Goal: Task Accomplishment & Management: Use online tool/utility

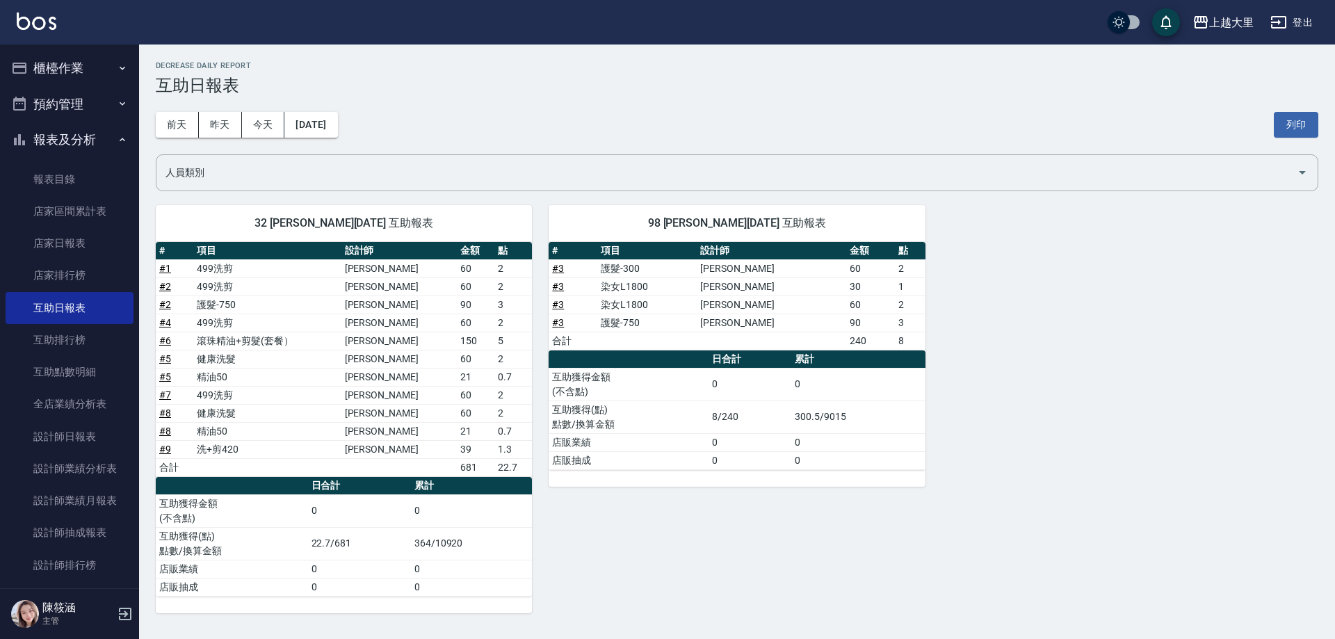
click at [80, 143] on button "報表及分析" at bounding box center [70, 140] width 128 height 36
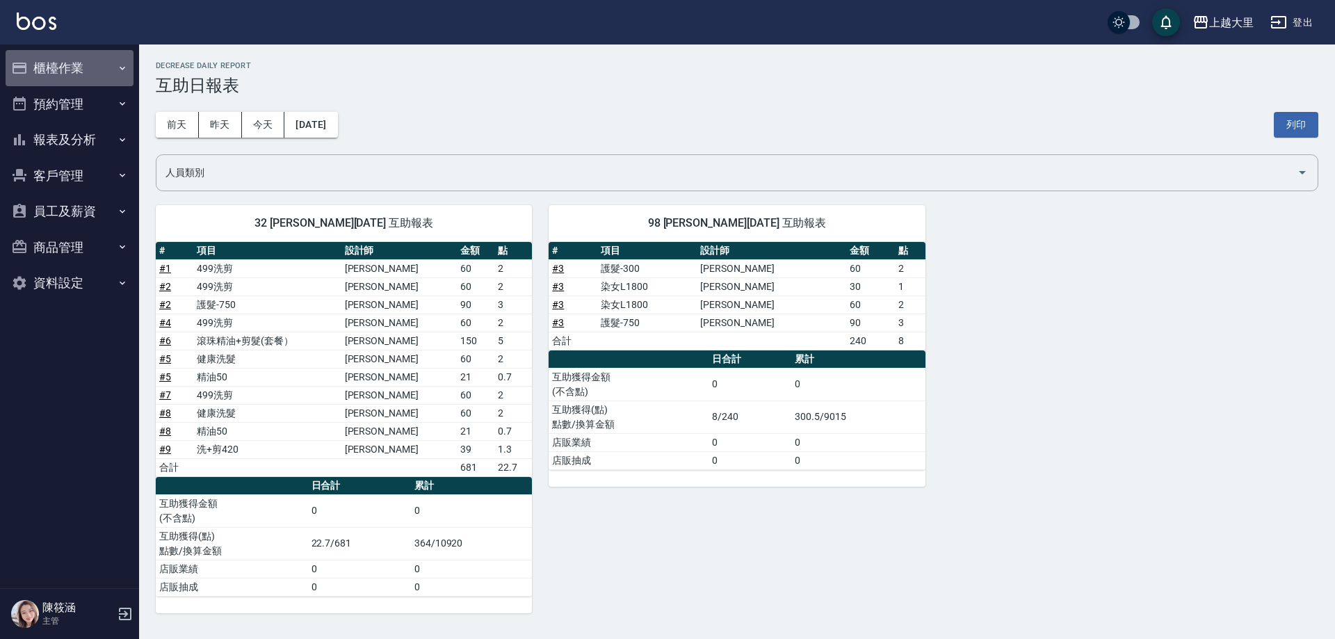
click at [41, 67] on button "櫃檯作業" at bounding box center [70, 68] width 128 height 36
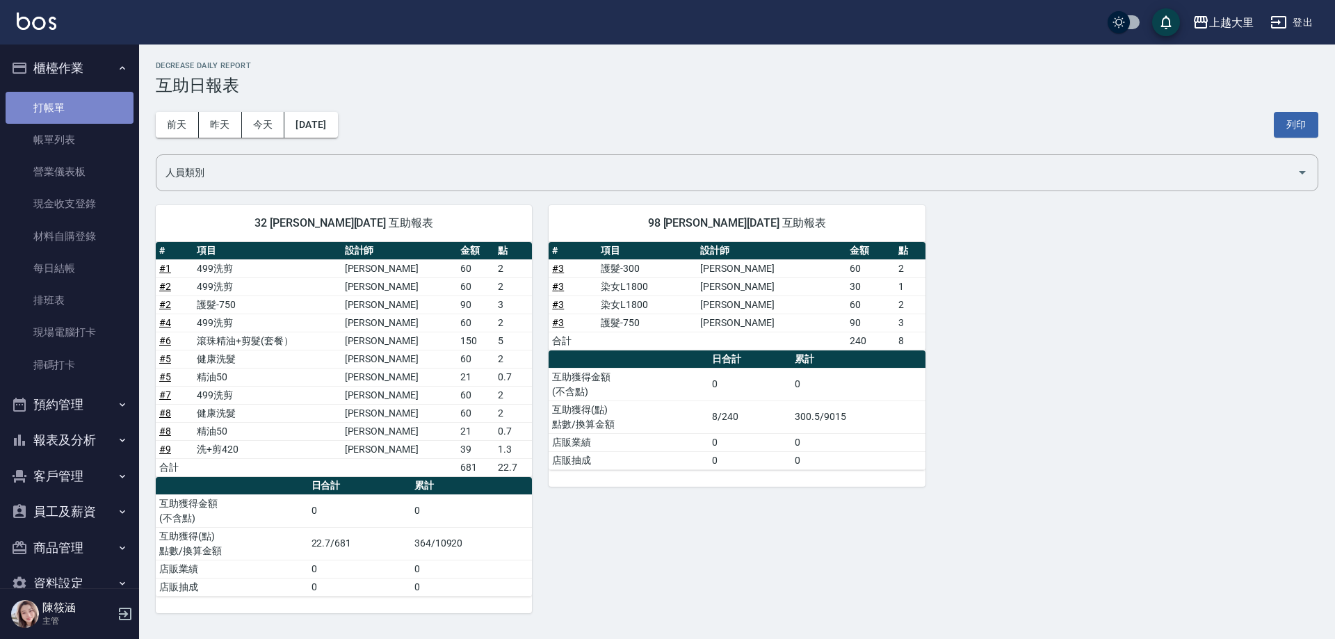
click at [97, 111] on link "打帳單" at bounding box center [70, 108] width 128 height 32
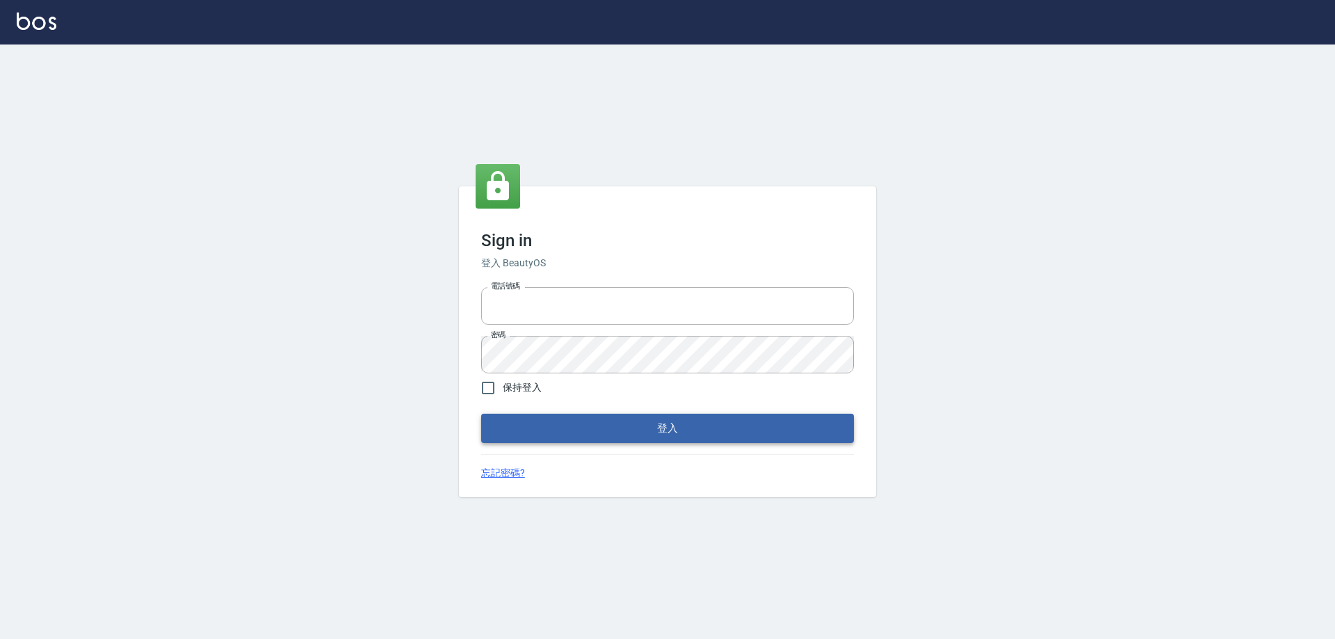
type input "0927586163"
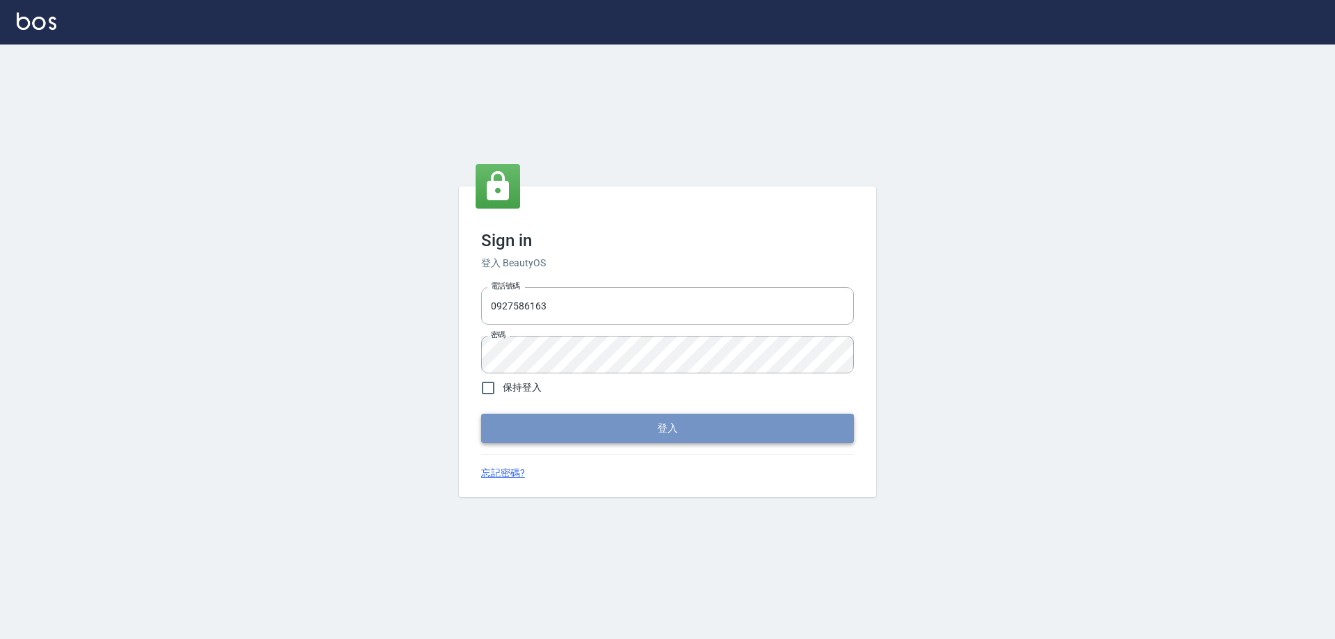
click at [523, 415] on button "登入" at bounding box center [667, 428] width 373 height 29
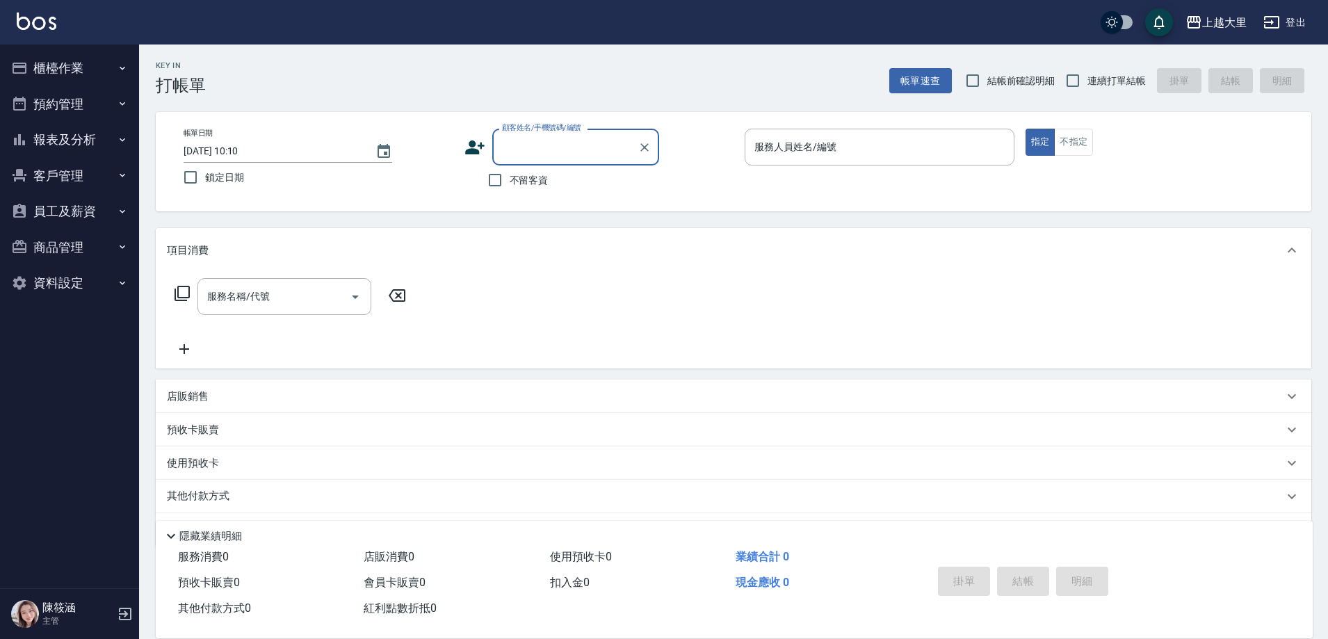
click at [89, 58] on button "櫃檯作業" at bounding box center [70, 68] width 128 height 36
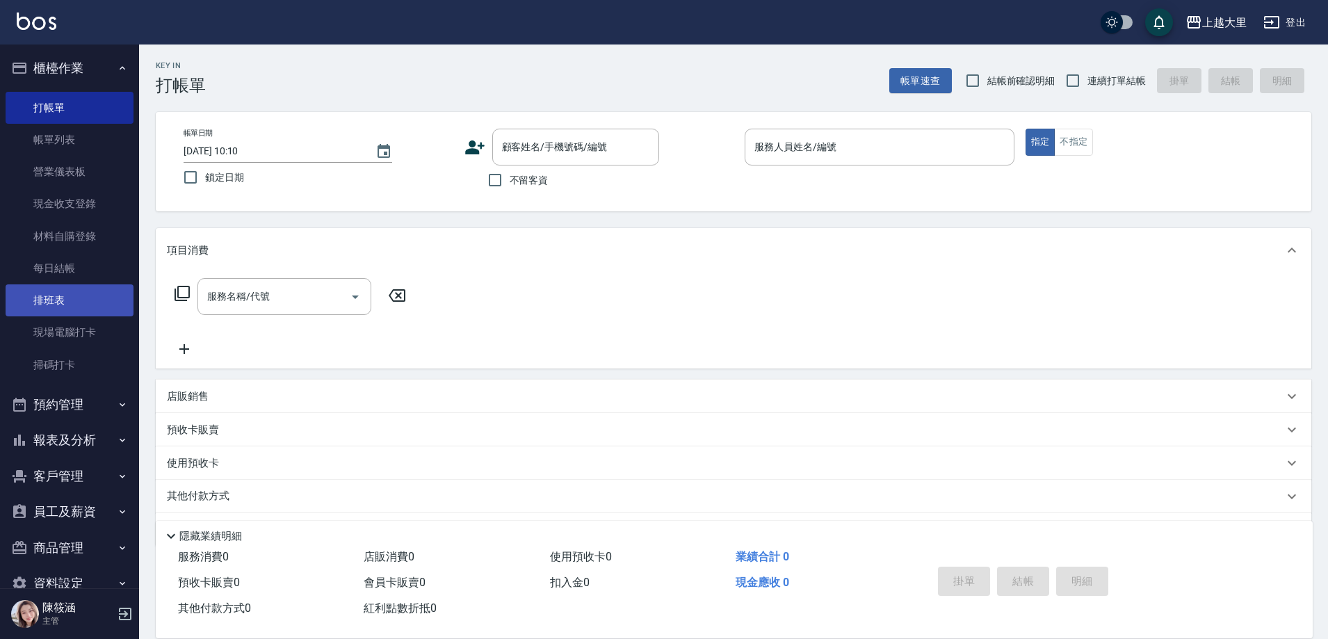
click at [75, 294] on link "排班表" at bounding box center [70, 300] width 128 height 32
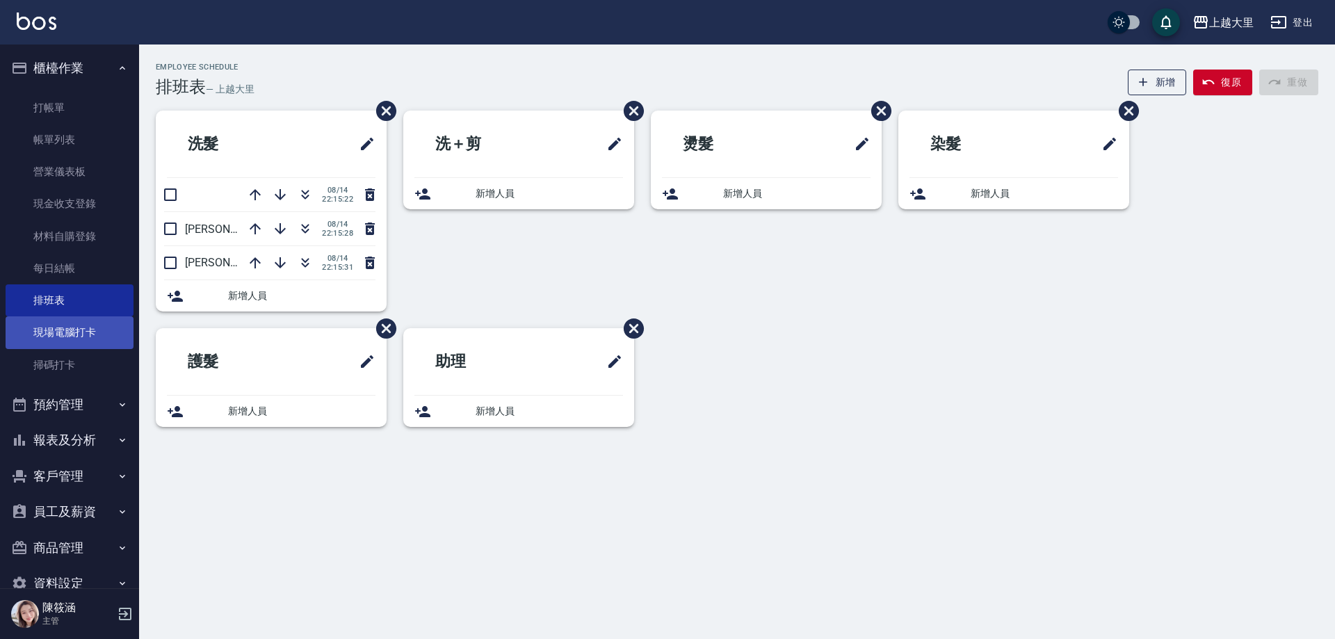
click at [78, 344] on link "現場電腦打卡" at bounding box center [70, 332] width 128 height 32
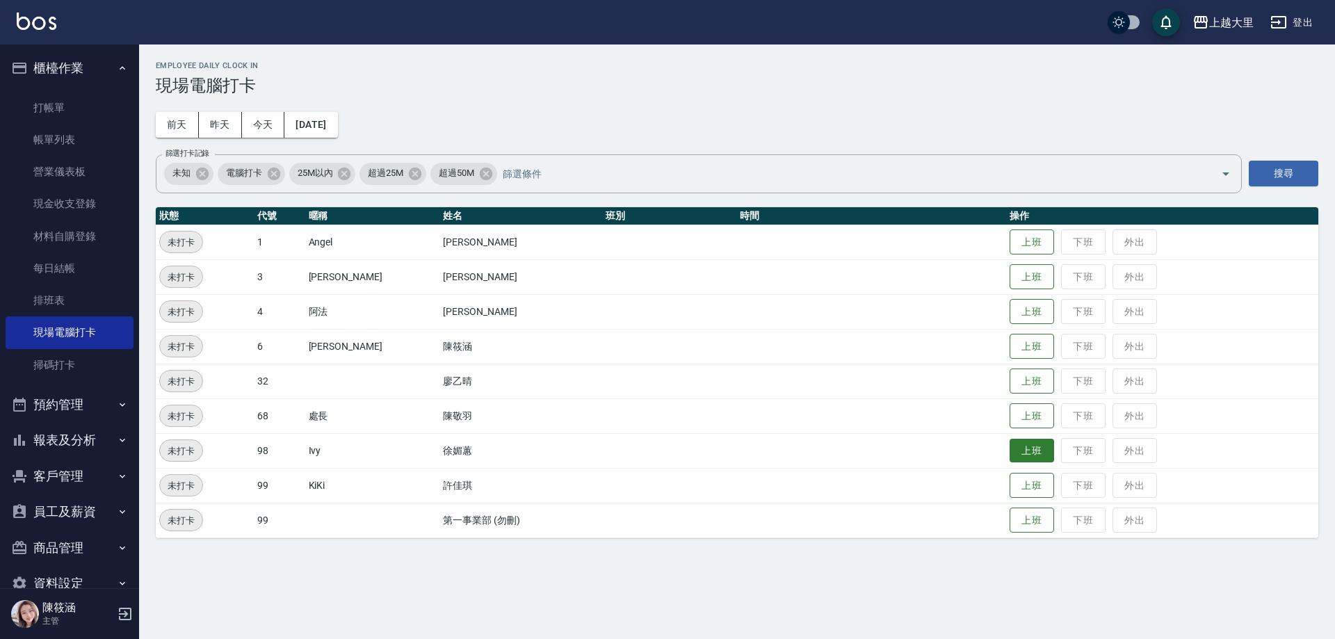
click at [1029, 448] on button "上班" at bounding box center [1031, 451] width 44 height 24
click at [1036, 277] on button "上班" at bounding box center [1031, 277] width 44 height 24
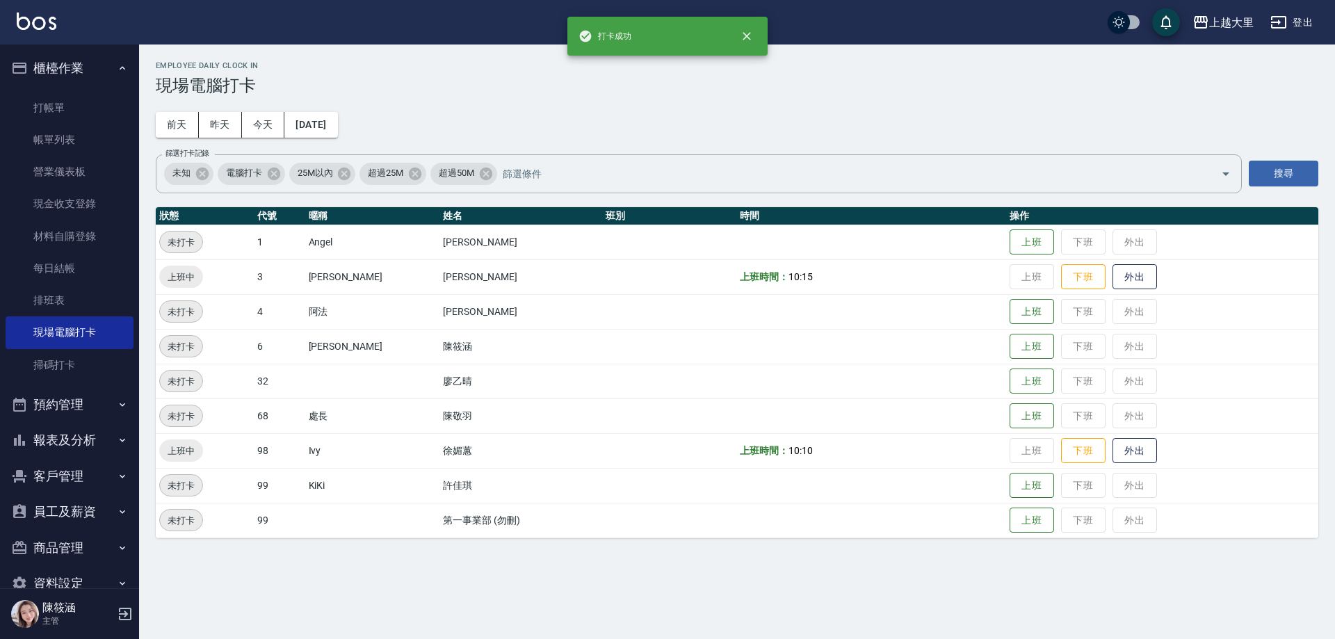
drag, startPoint x: 804, startPoint y: 145, endPoint x: 847, endPoint y: 127, distance: 46.1
click at [803, 141] on div "Employee Daily Clock In 現場電腦打卡 前天 昨天 今天 2025/09/26 篩選打卡記錄 未知 電腦打卡 25M以內 超過25M 超…" at bounding box center [737, 299] width 1196 height 510
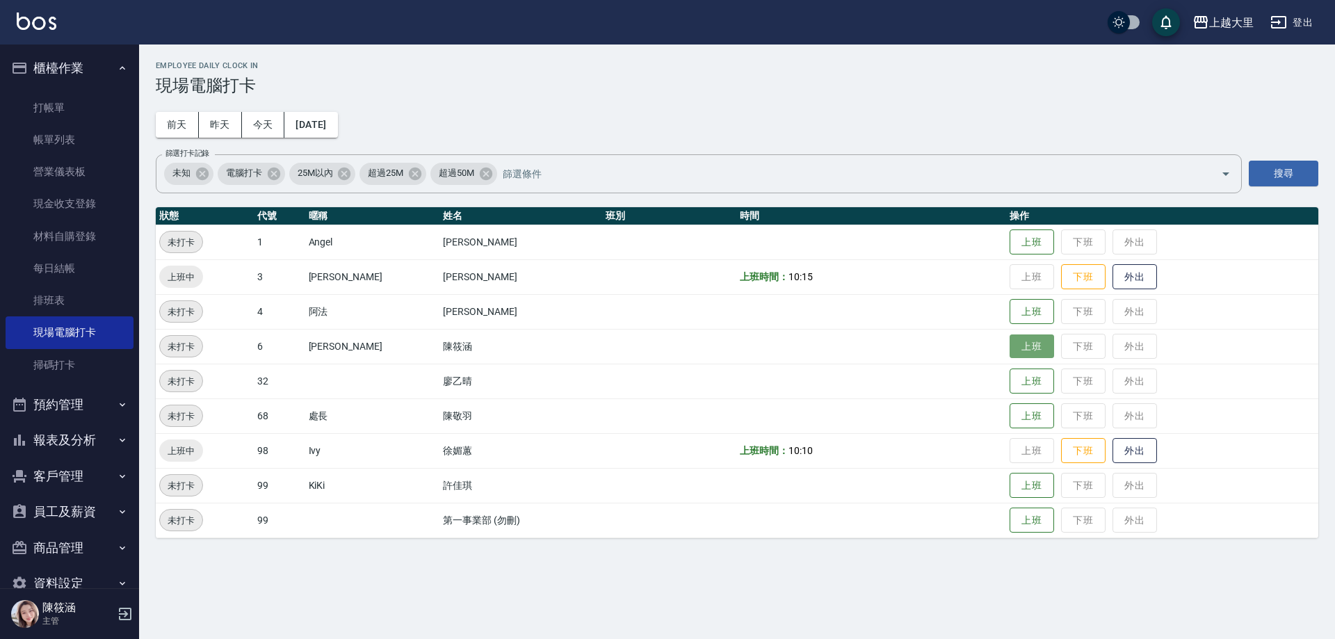
click at [1032, 345] on button "上班" at bounding box center [1031, 346] width 44 height 24
